Goal: Information Seeking & Learning: Learn about a topic

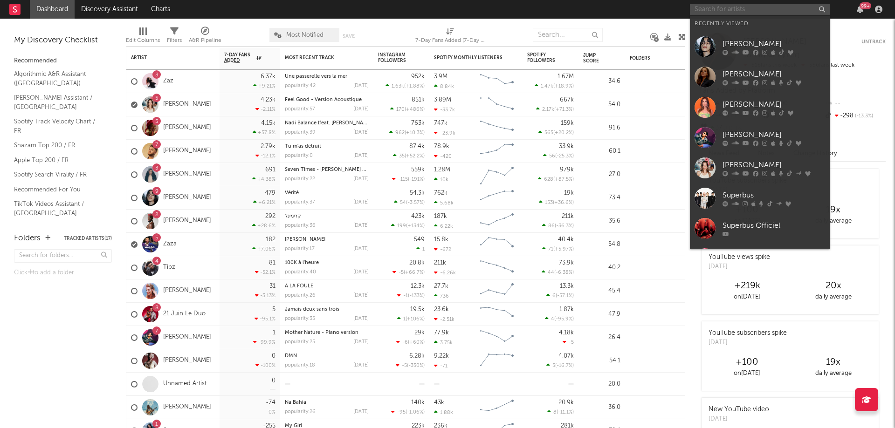
click at [753, 8] on input "text" at bounding box center [760, 10] width 140 height 12
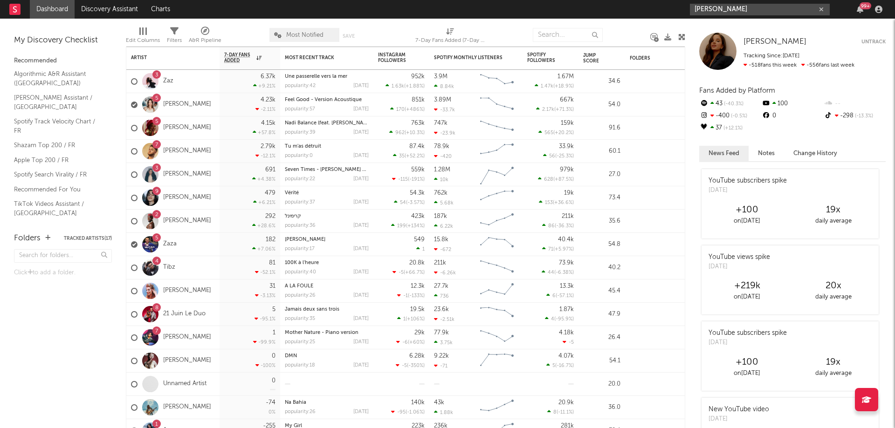
click at [734, 8] on input "[PERSON_NAME]" at bounding box center [760, 10] width 140 height 12
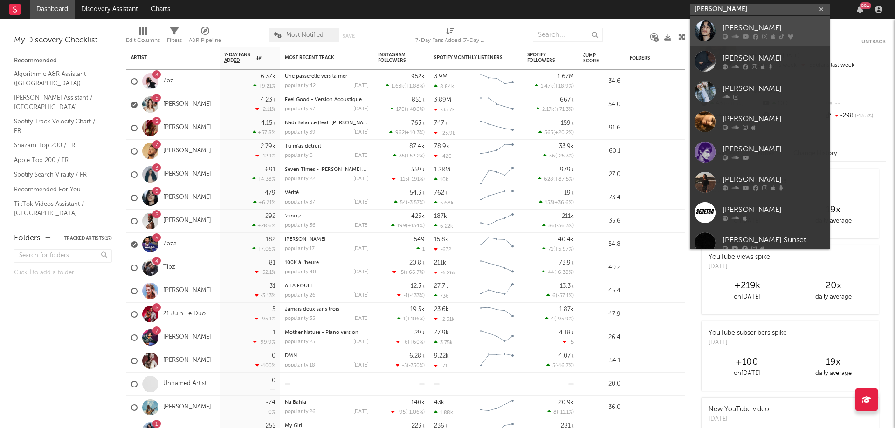
type input "[PERSON_NAME]"
click at [739, 32] on div "[PERSON_NAME]" at bounding box center [773, 27] width 103 height 11
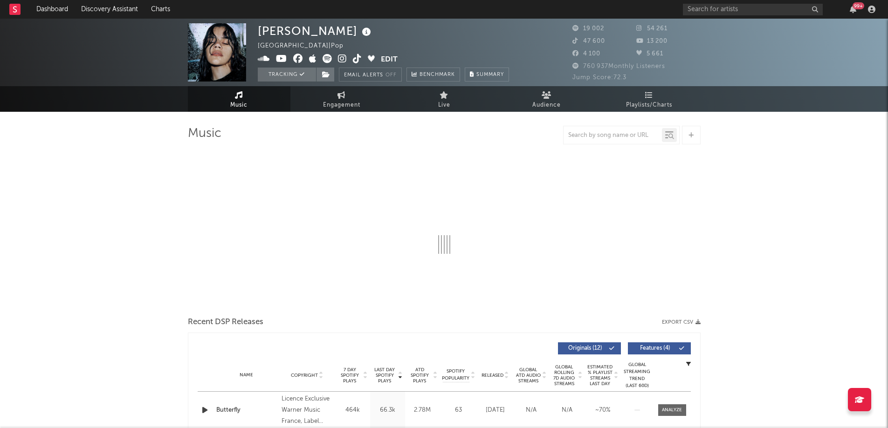
select select "6m"
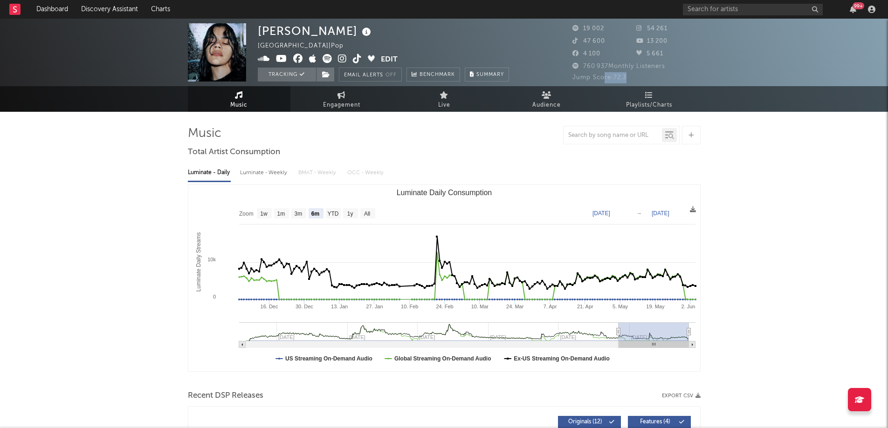
drag, startPoint x: 603, startPoint y: 76, endPoint x: 642, endPoint y: 76, distance: 38.7
click at [642, 76] on div "Jump Score: 72.3" at bounding box center [636, 77] width 128 height 11
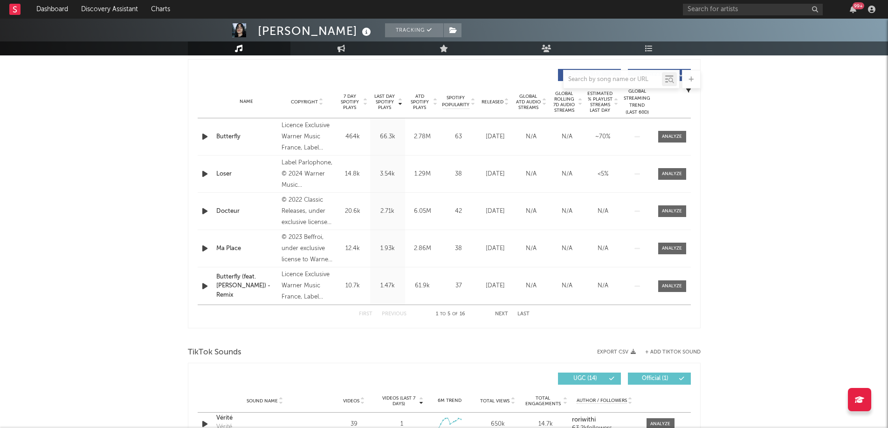
scroll to position [233, 0]
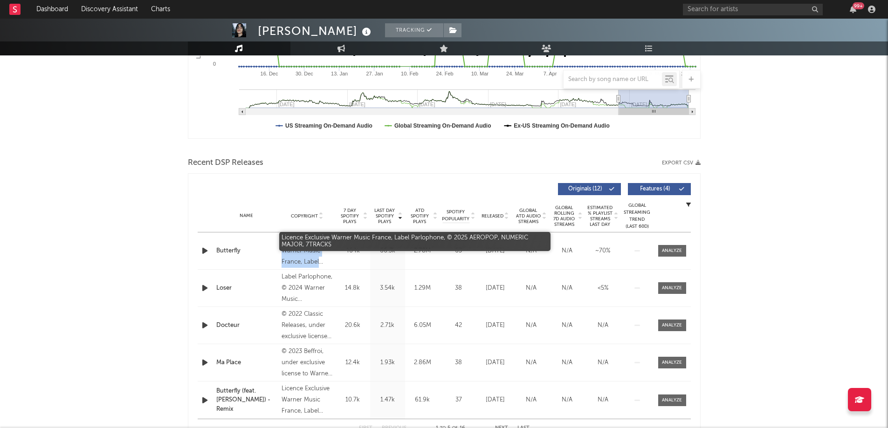
drag, startPoint x: 295, startPoint y: 245, endPoint x: 322, endPoint y: 258, distance: 30.0
click at [322, 258] on div "Licence Exclusive Warner Music France, Label Parlophone, © 2025 AEROPOP, NUMERI…" at bounding box center [307, 251] width 51 height 34
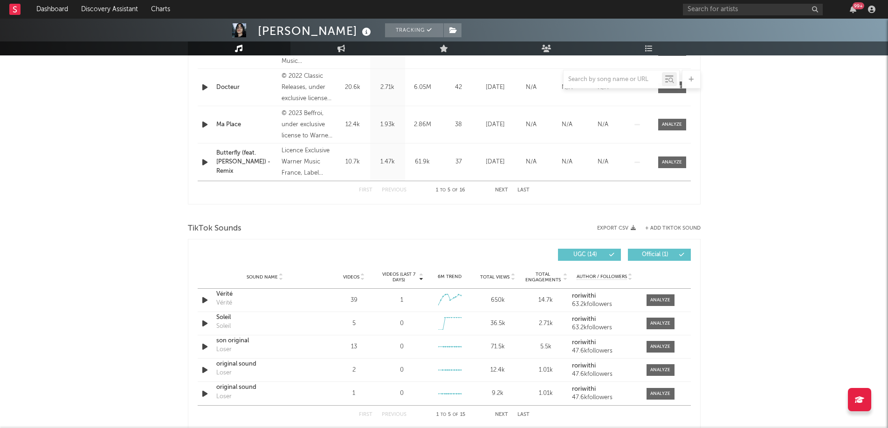
scroll to position [559, 0]
